Goal: Information Seeking & Learning: Learn about a topic

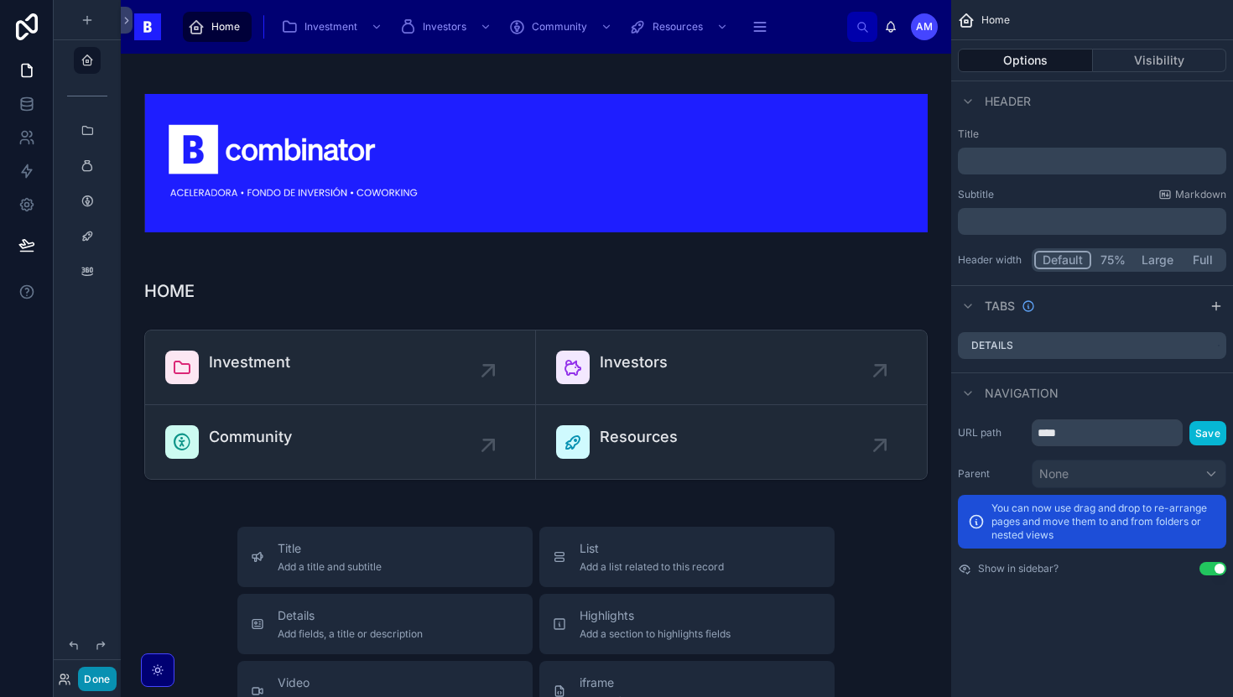
click at [107, 675] on button "Done" at bounding box center [97, 679] width 38 height 24
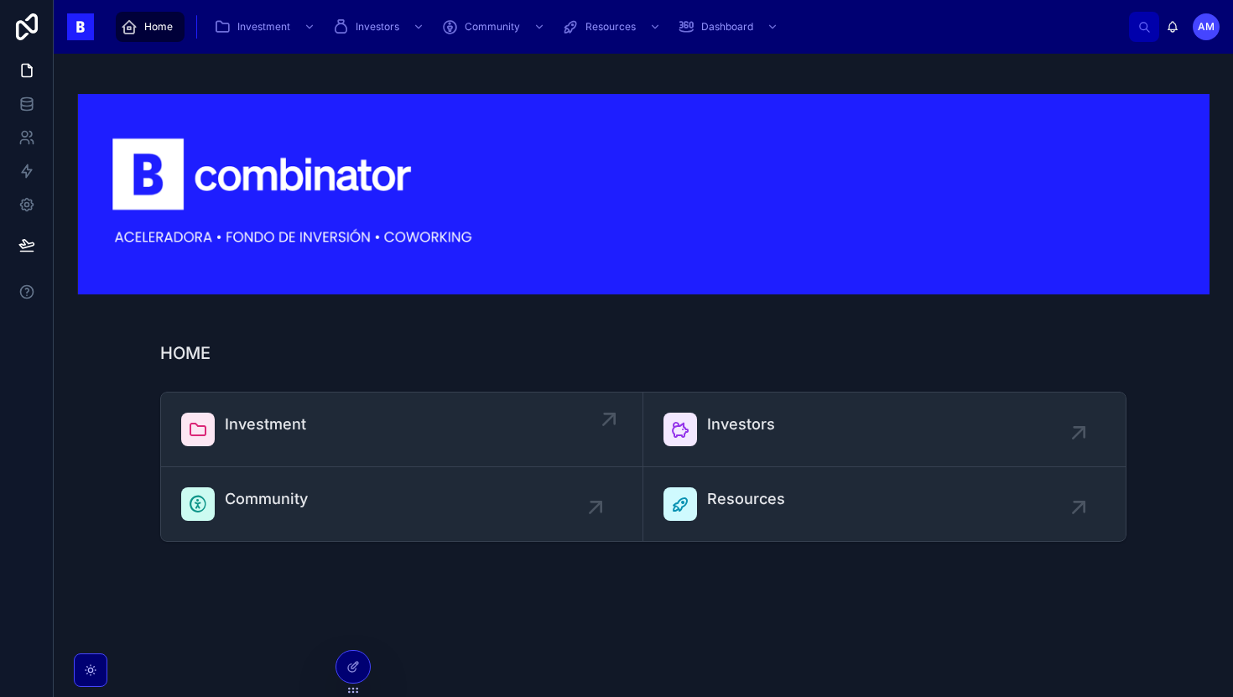
click at [258, 417] on span "Investment" at bounding box center [265, 424] width 81 height 23
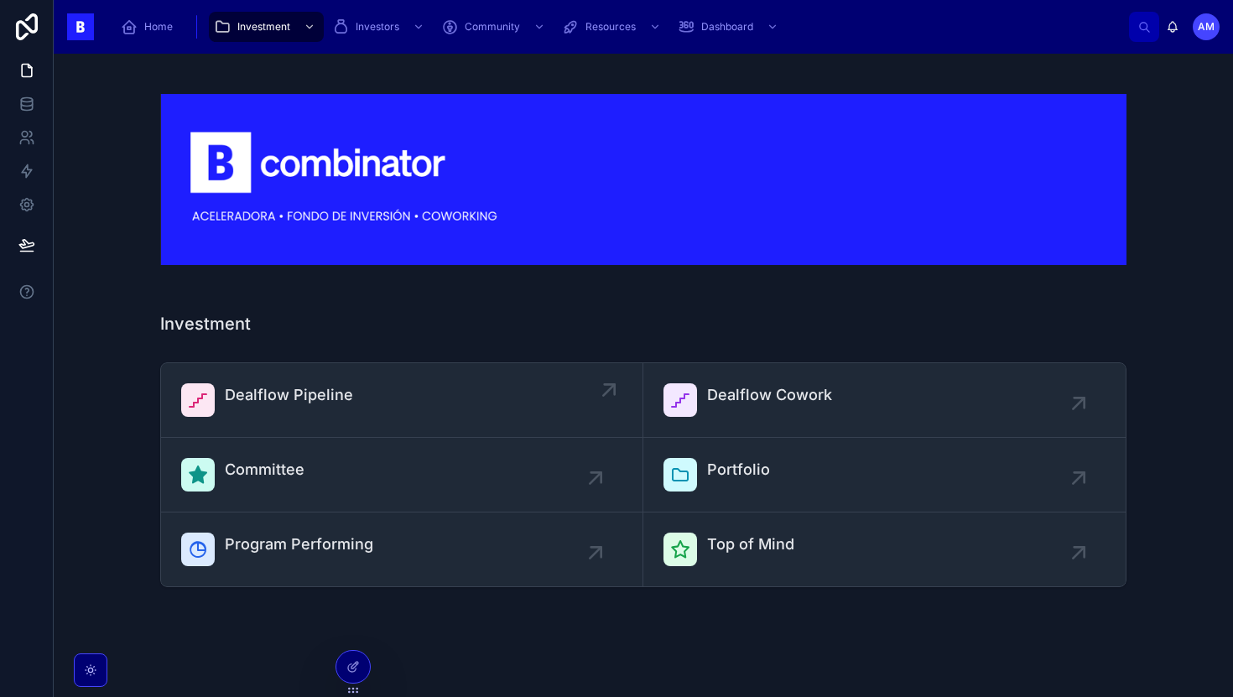
click at [284, 426] on link "Dealflow Pipeline" at bounding box center [402, 400] width 482 height 75
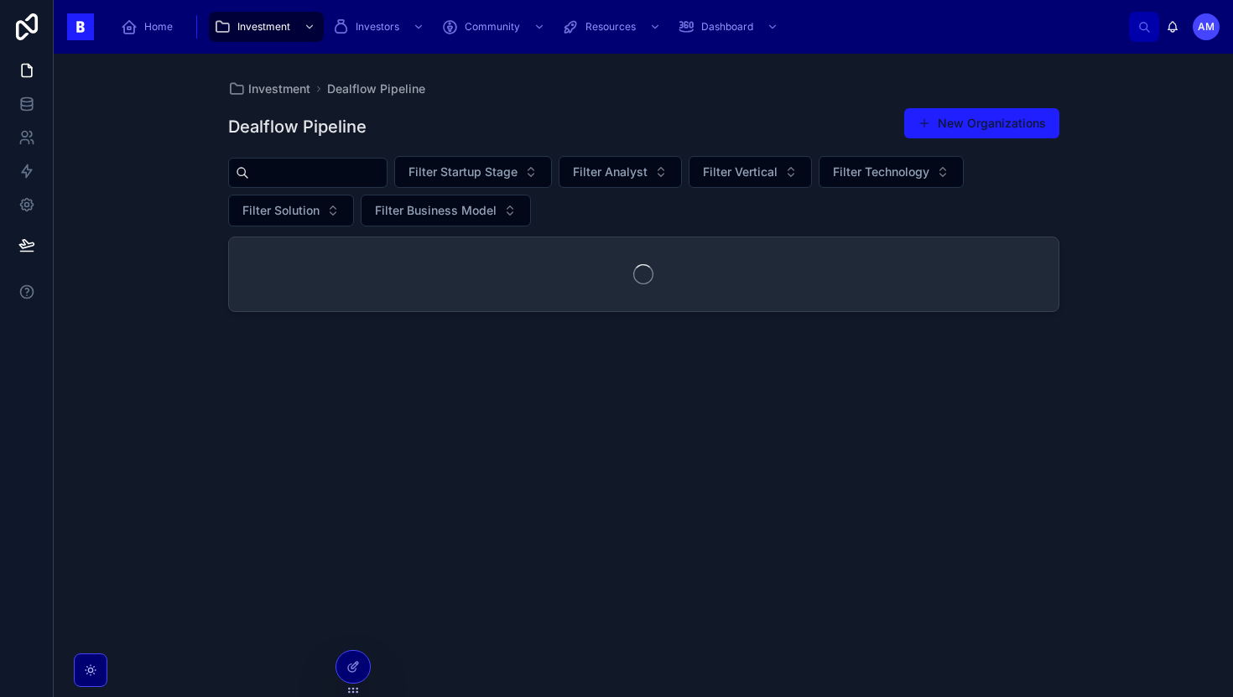
click at [334, 165] on input "text" at bounding box center [318, 172] width 138 height 23
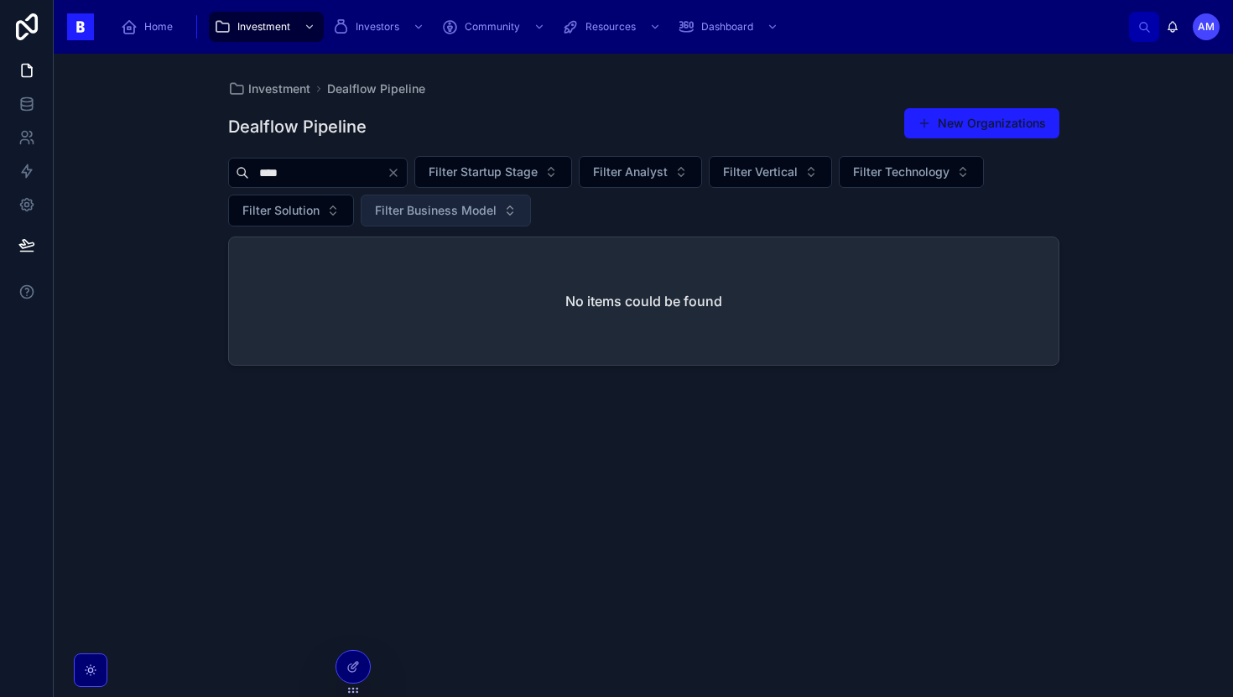
type input "****"
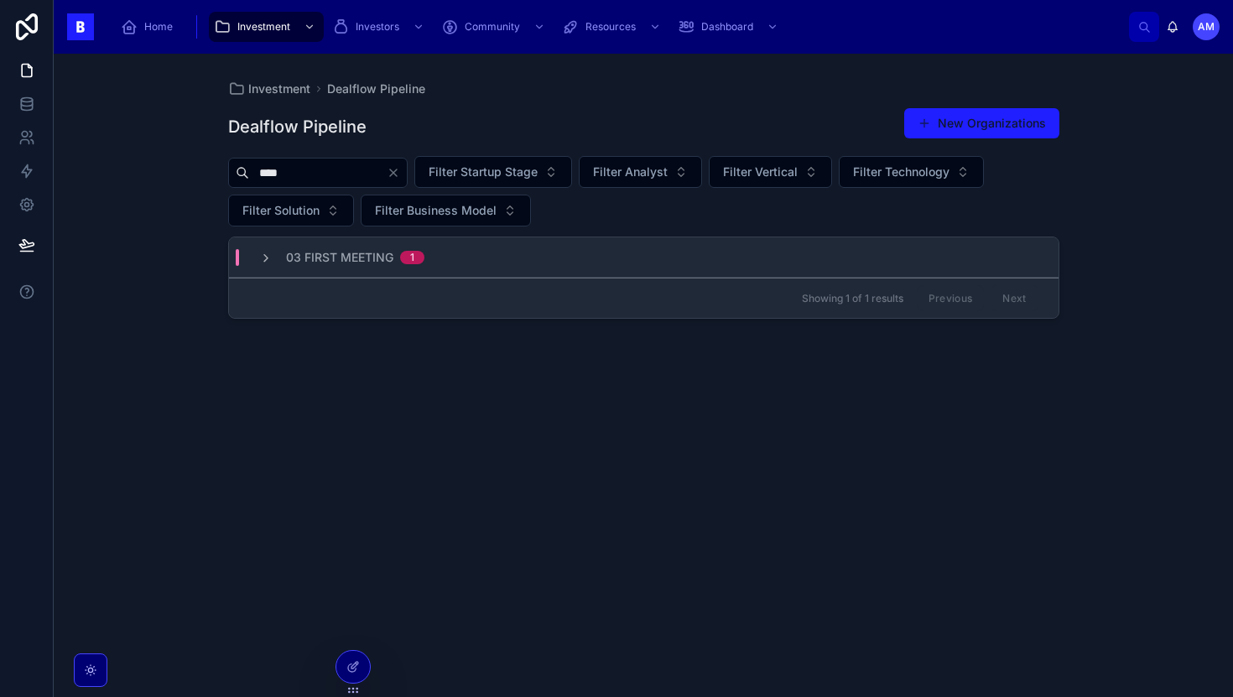
click at [379, 263] on span "03 First Meeting" at bounding box center [339, 257] width 107 height 17
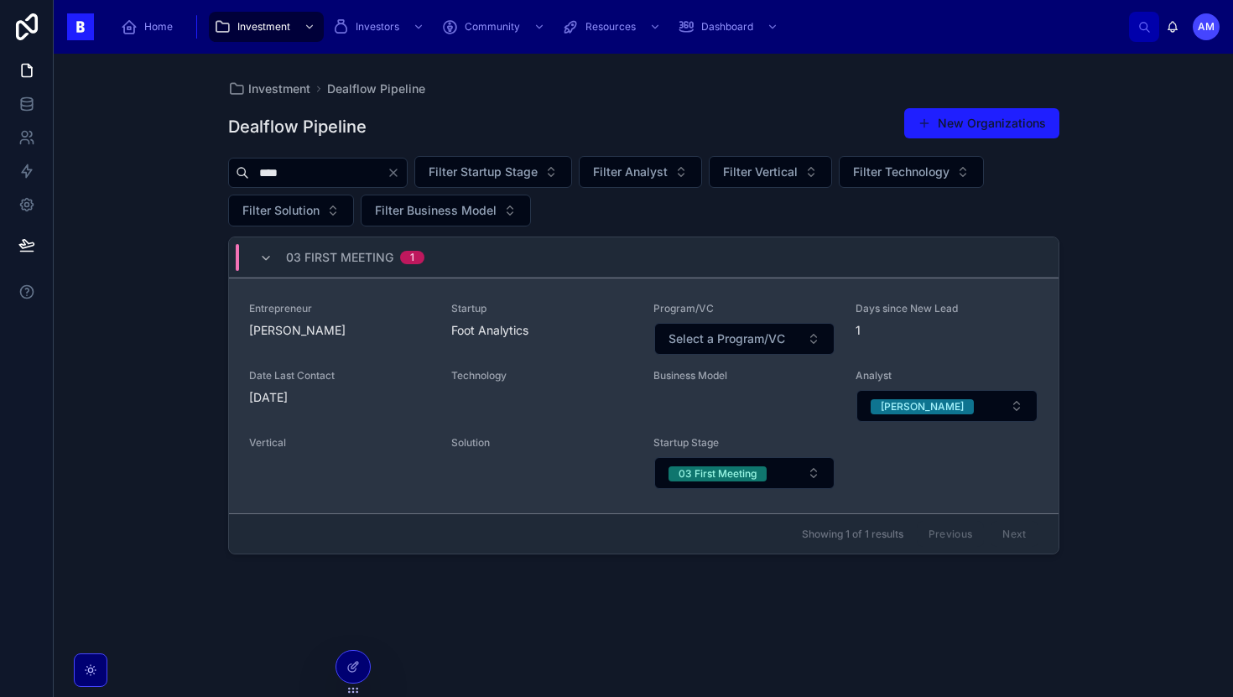
click at [411, 305] on span "Entrepreneur" at bounding box center [340, 308] width 182 height 13
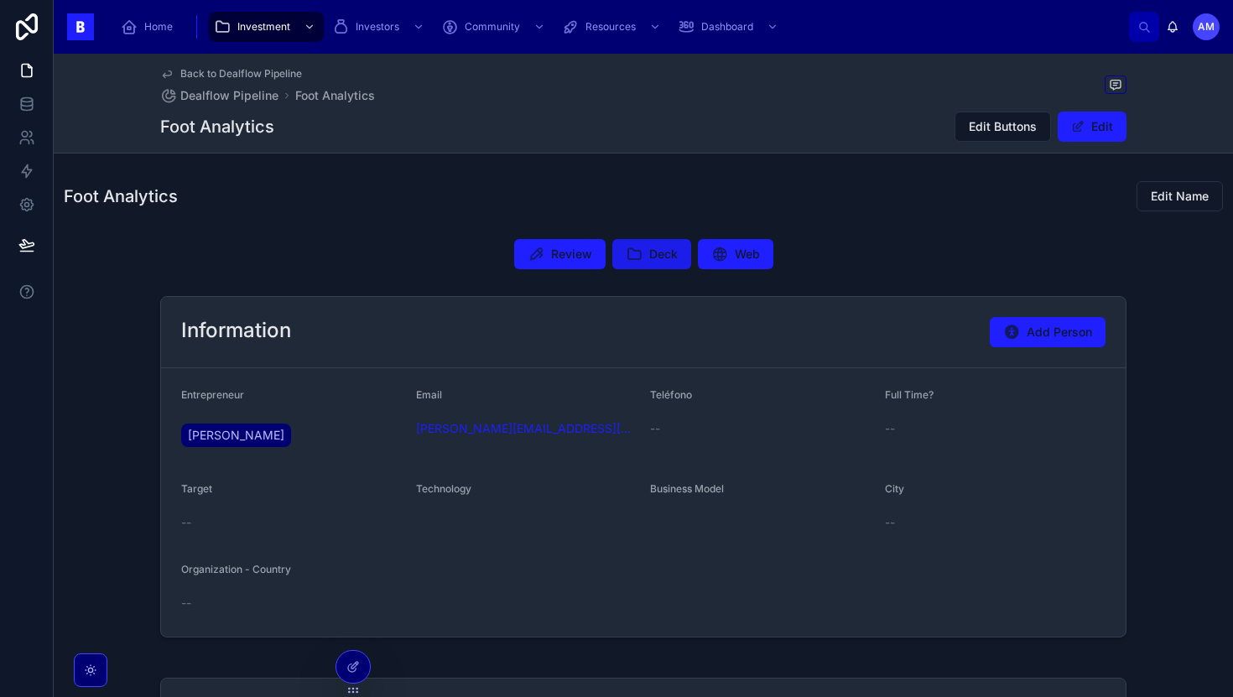
click at [662, 243] on button "Deck" at bounding box center [651, 254] width 79 height 30
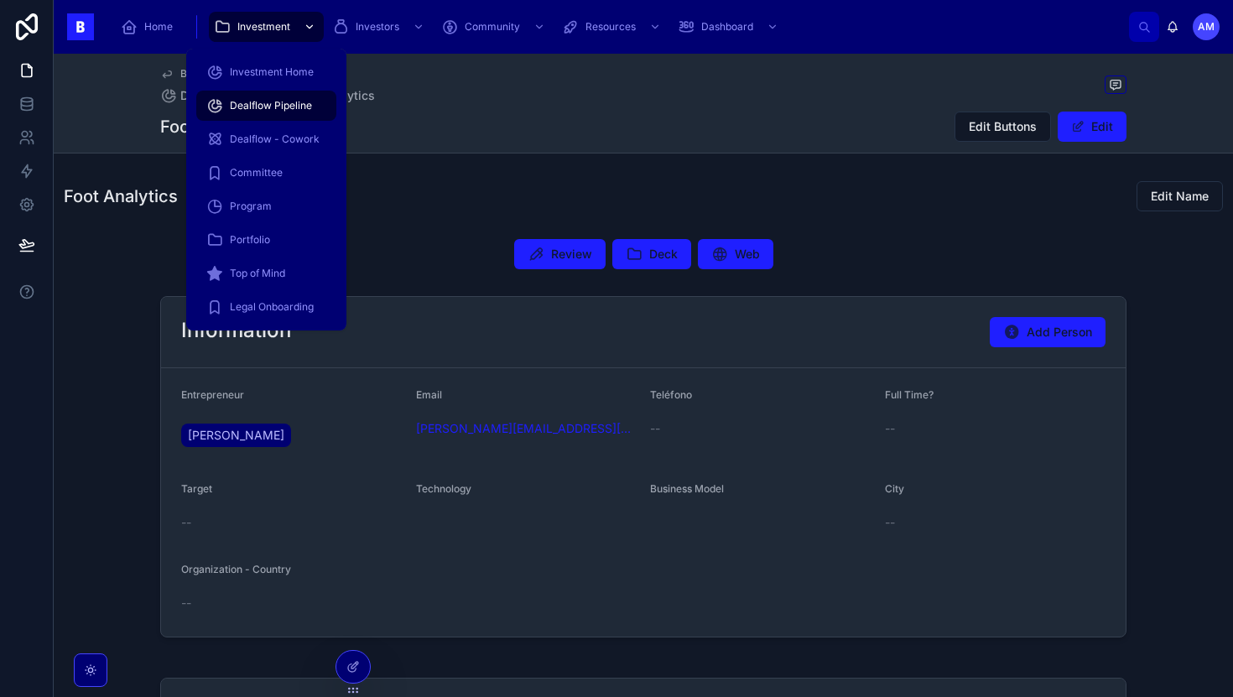
click at [242, 41] on link "Investment" at bounding box center [266, 27] width 115 height 30
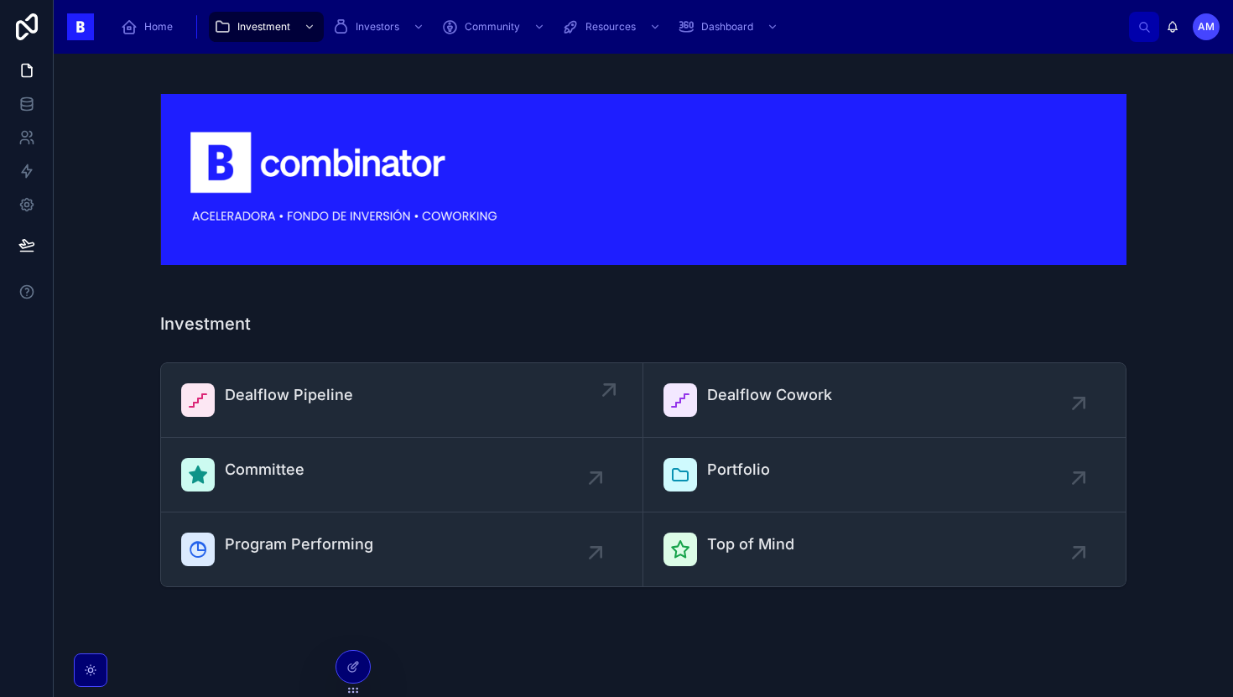
click at [364, 394] on div "Dealflow Pipeline" at bounding box center [401, 400] width 441 height 34
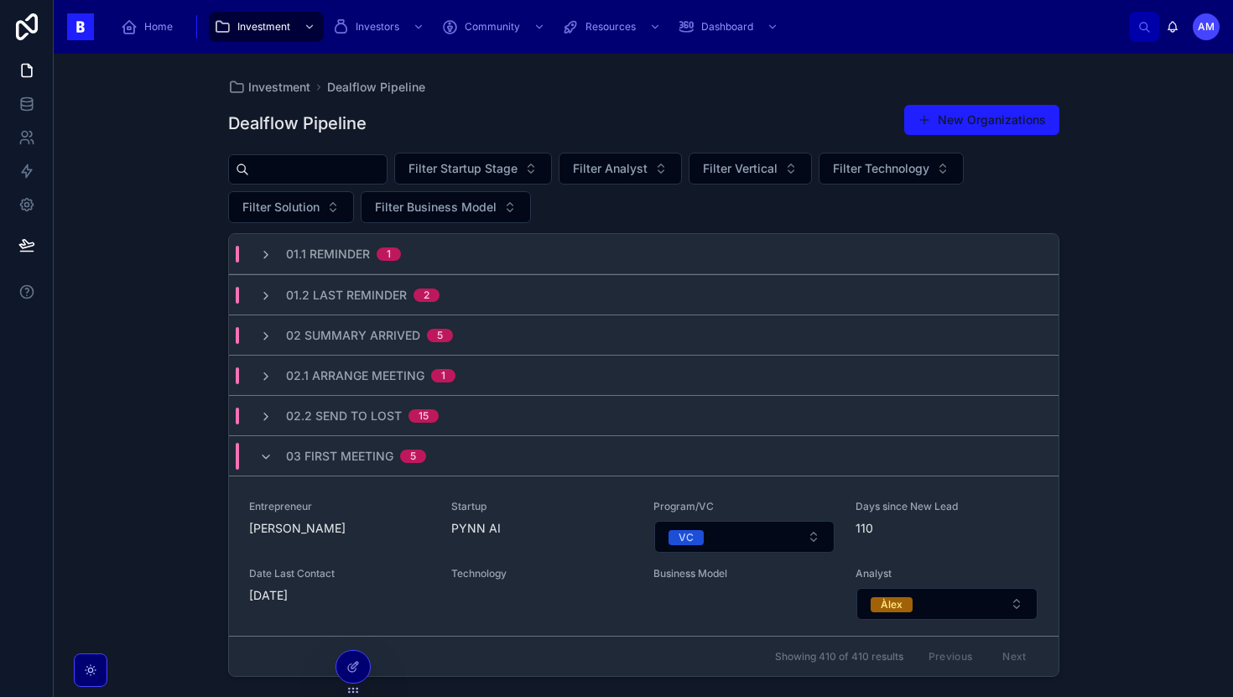
click at [347, 172] on input "text" at bounding box center [318, 169] width 138 height 23
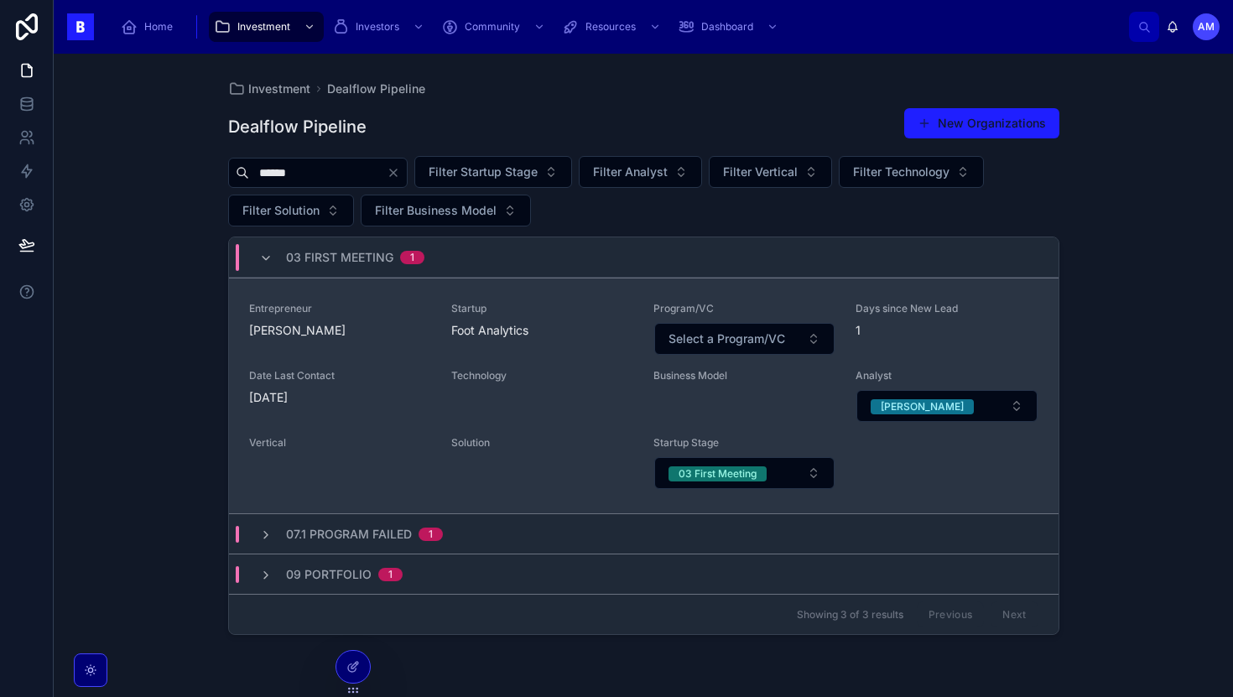
type input "******"
click at [359, 345] on div "Entrepreneur [PERSON_NAME]" at bounding box center [340, 329] width 182 height 54
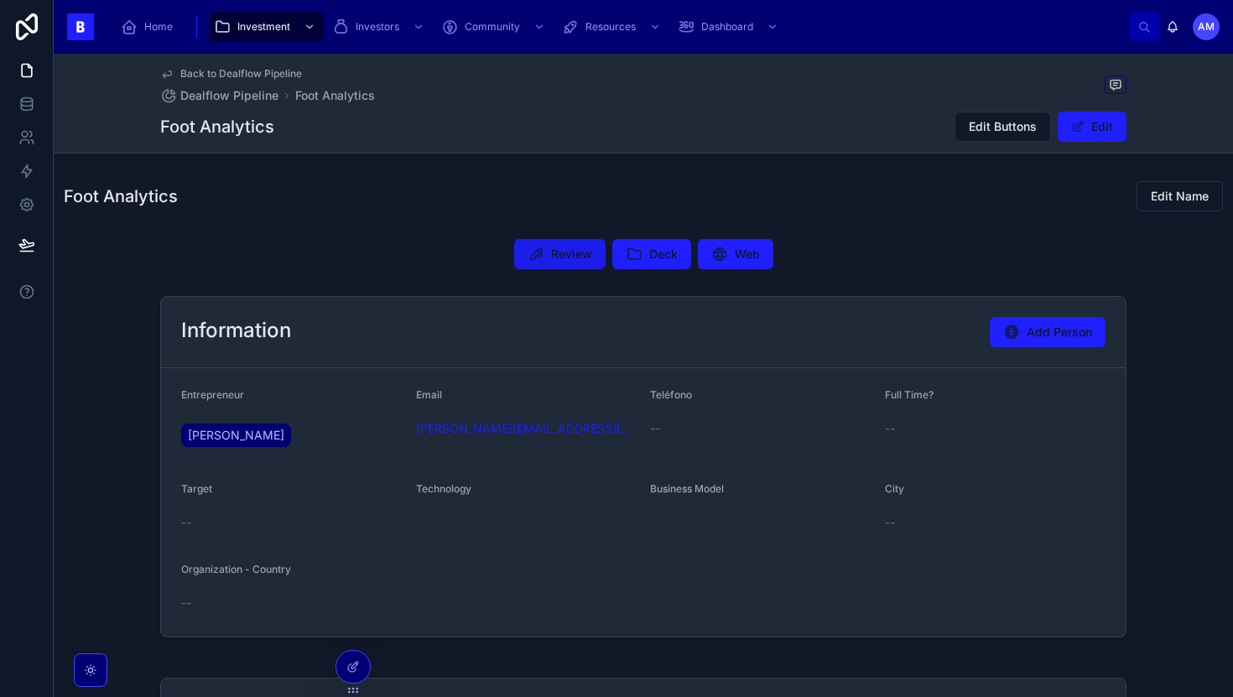
click at [570, 255] on span "Review" at bounding box center [571, 254] width 41 height 17
click at [645, 280] on div "**********" at bounding box center [644, 602] width 1180 height 856
click at [652, 265] on button "Deck" at bounding box center [651, 254] width 79 height 30
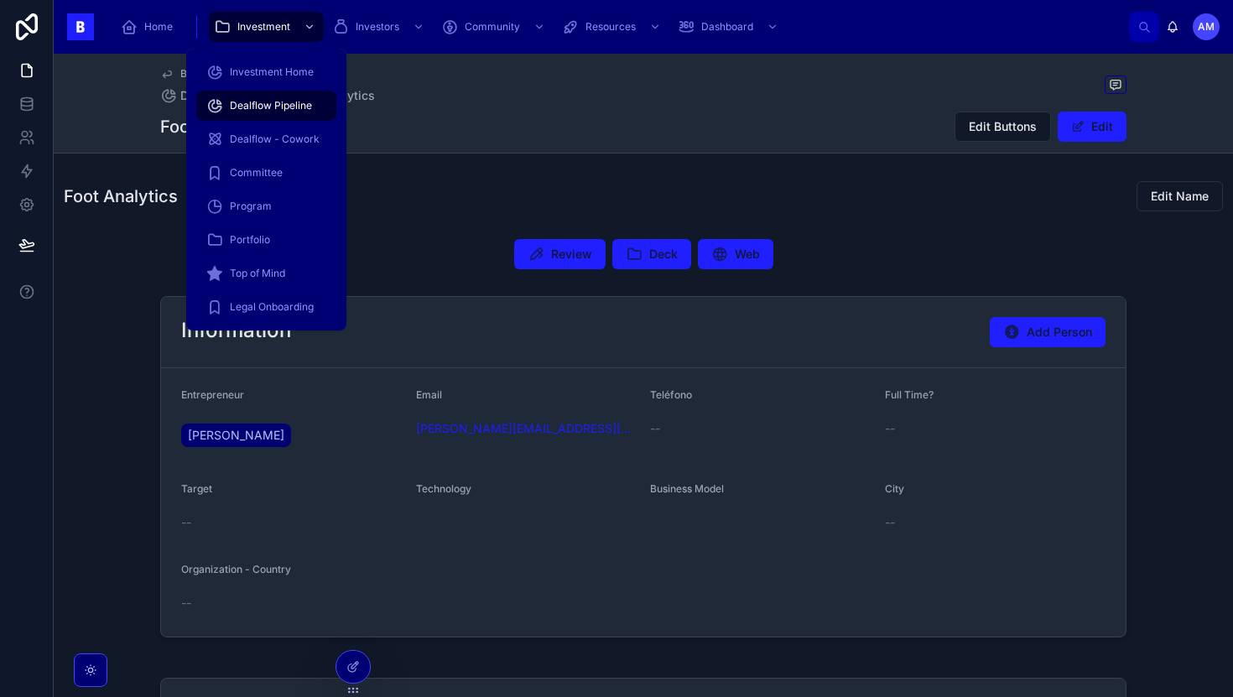
click at [240, 117] on div "Dealflow Pipeline" at bounding box center [266, 105] width 120 height 27
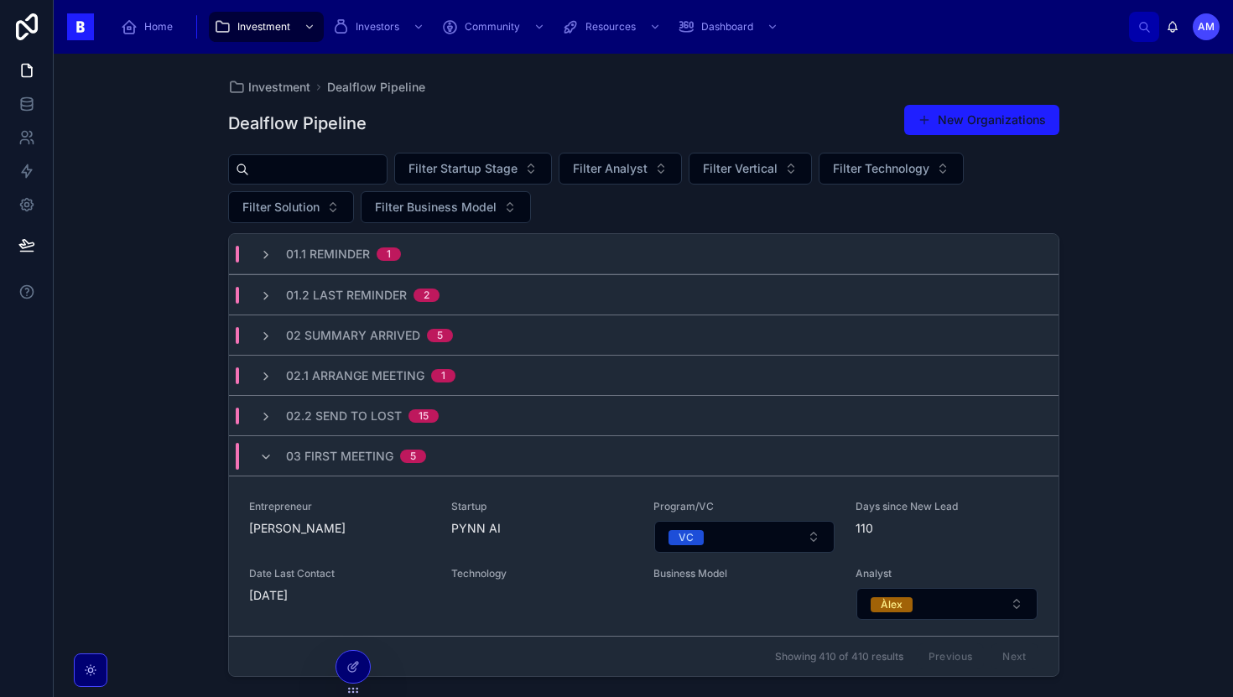
click at [320, 181] on div at bounding box center [307, 169] width 159 height 30
click at [335, 166] on input "text" at bounding box center [318, 169] width 138 height 23
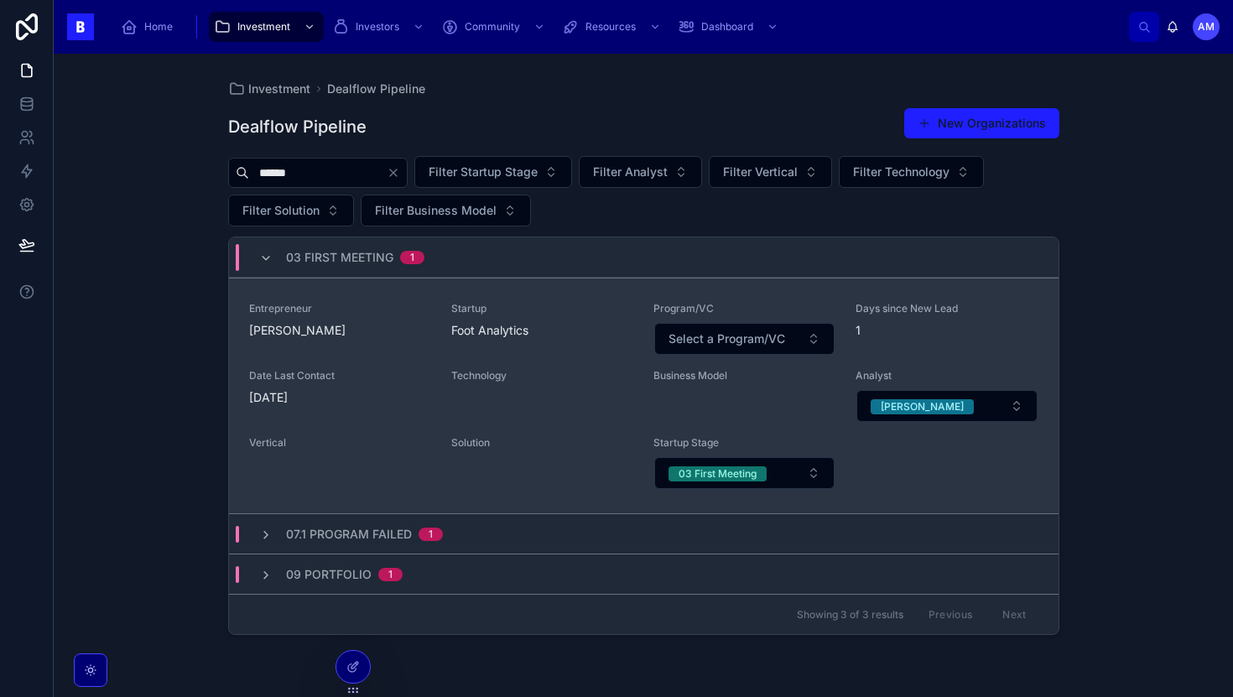
type input "******"
click at [383, 349] on div "Entrepreneur [PERSON_NAME]" at bounding box center [340, 329] width 182 height 54
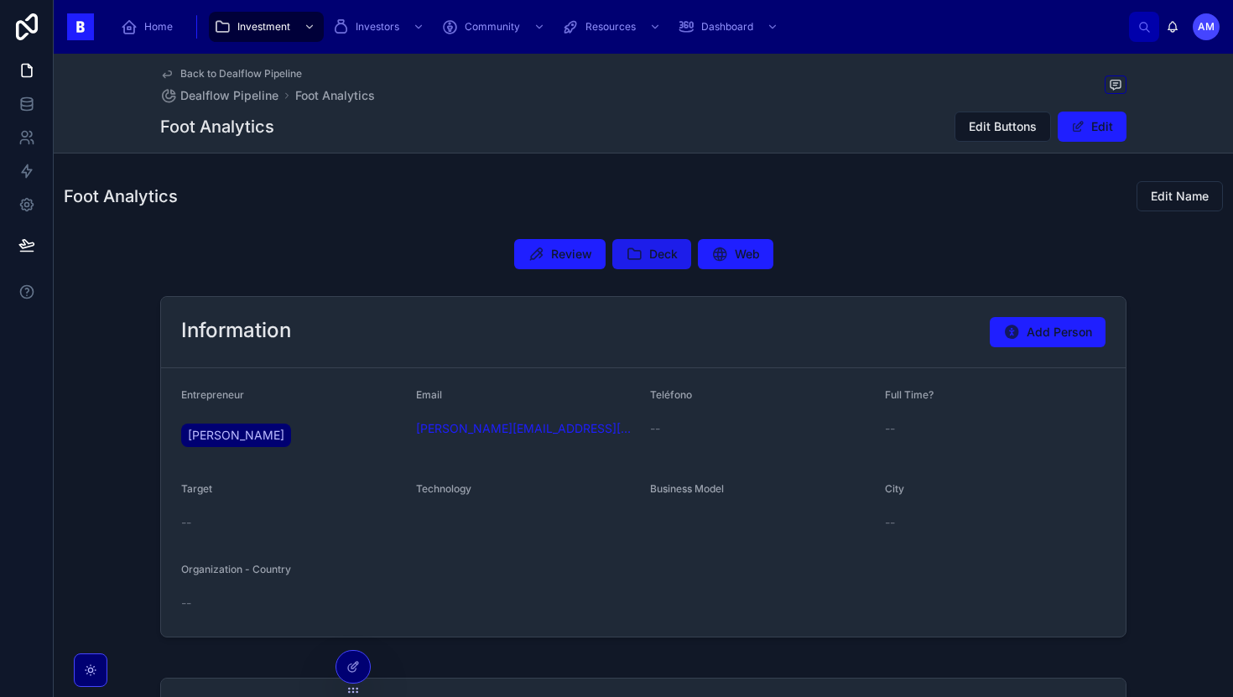
click at [658, 253] on span "Deck" at bounding box center [663, 254] width 29 height 17
click at [657, 248] on span "Deck" at bounding box center [663, 254] width 29 height 17
